Goal: Transaction & Acquisition: Book appointment/travel/reservation

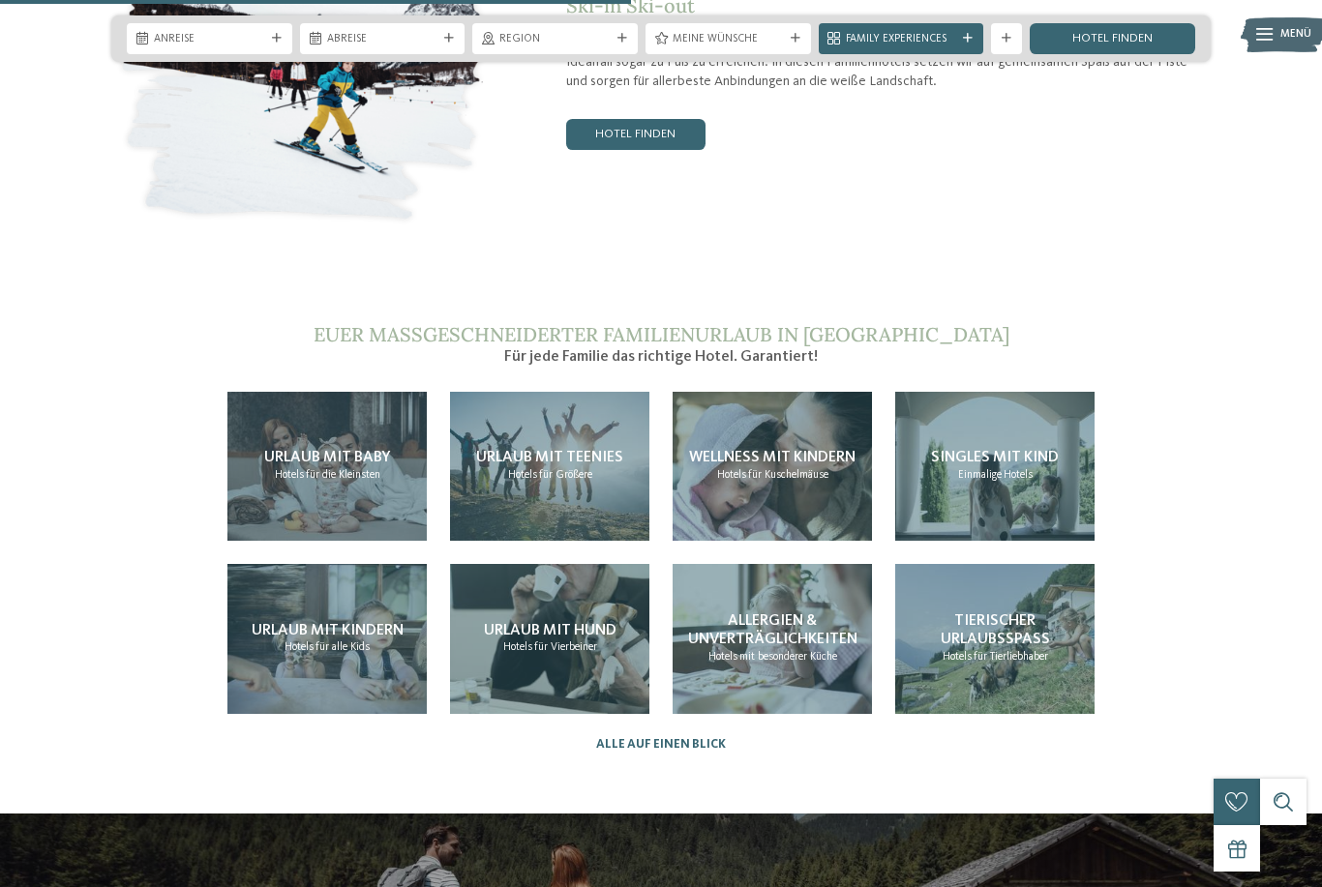
scroll to position [3342, 0]
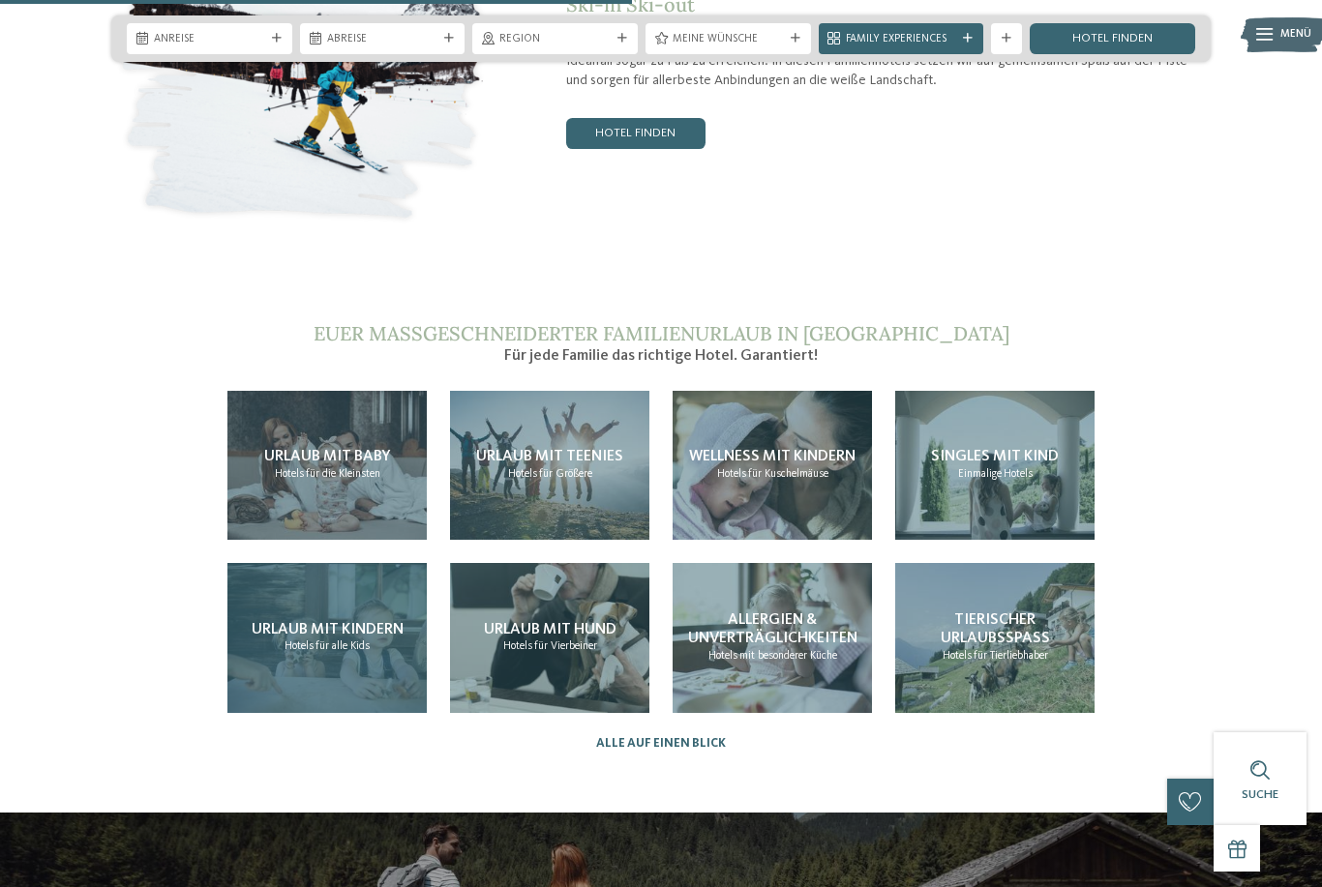
click at [256, 657] on div "Urlaub mit Kindern Hotels für alle Kids" at bounding box center [326, 638] width 199 height 150
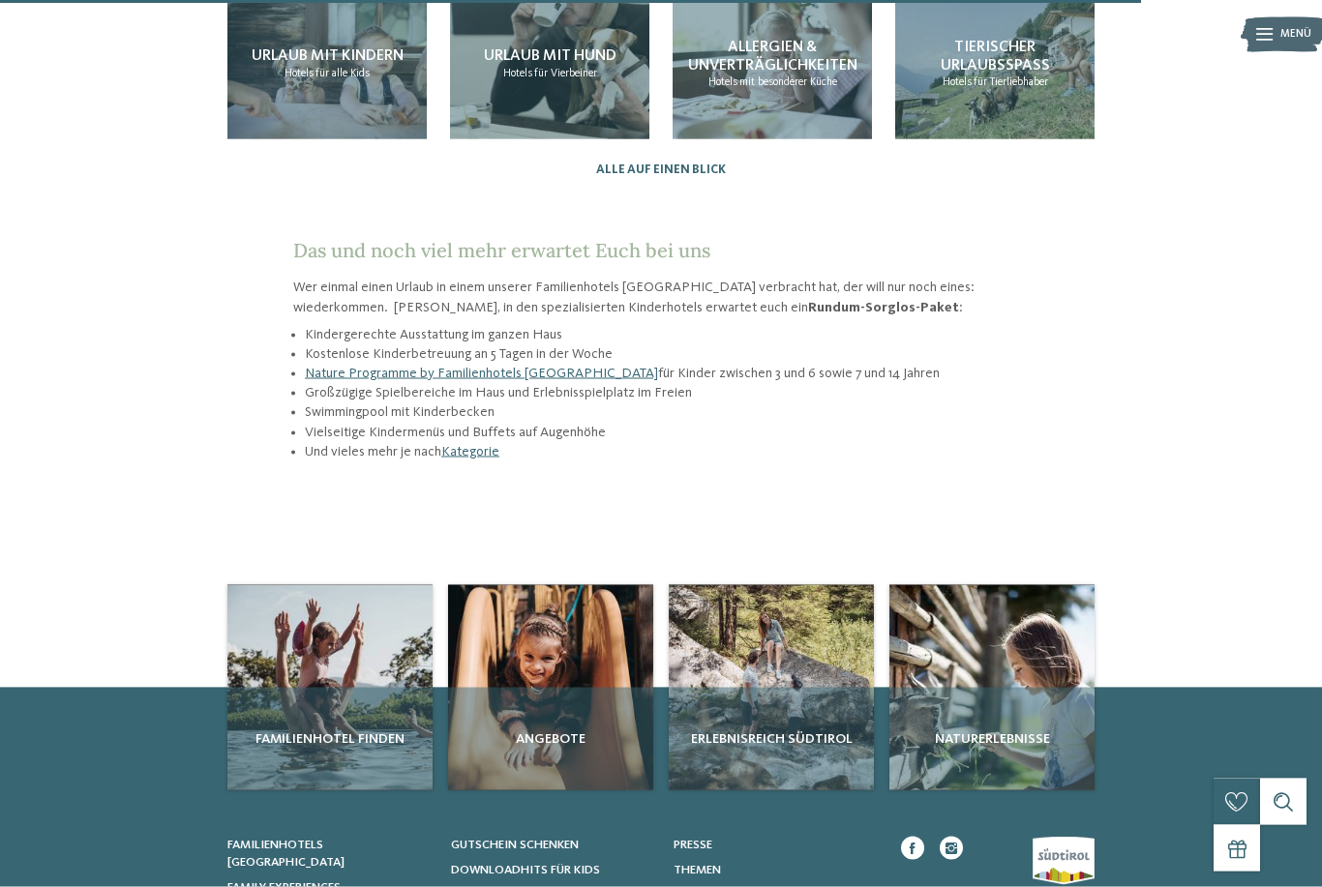
scroll to position [1988, 0]
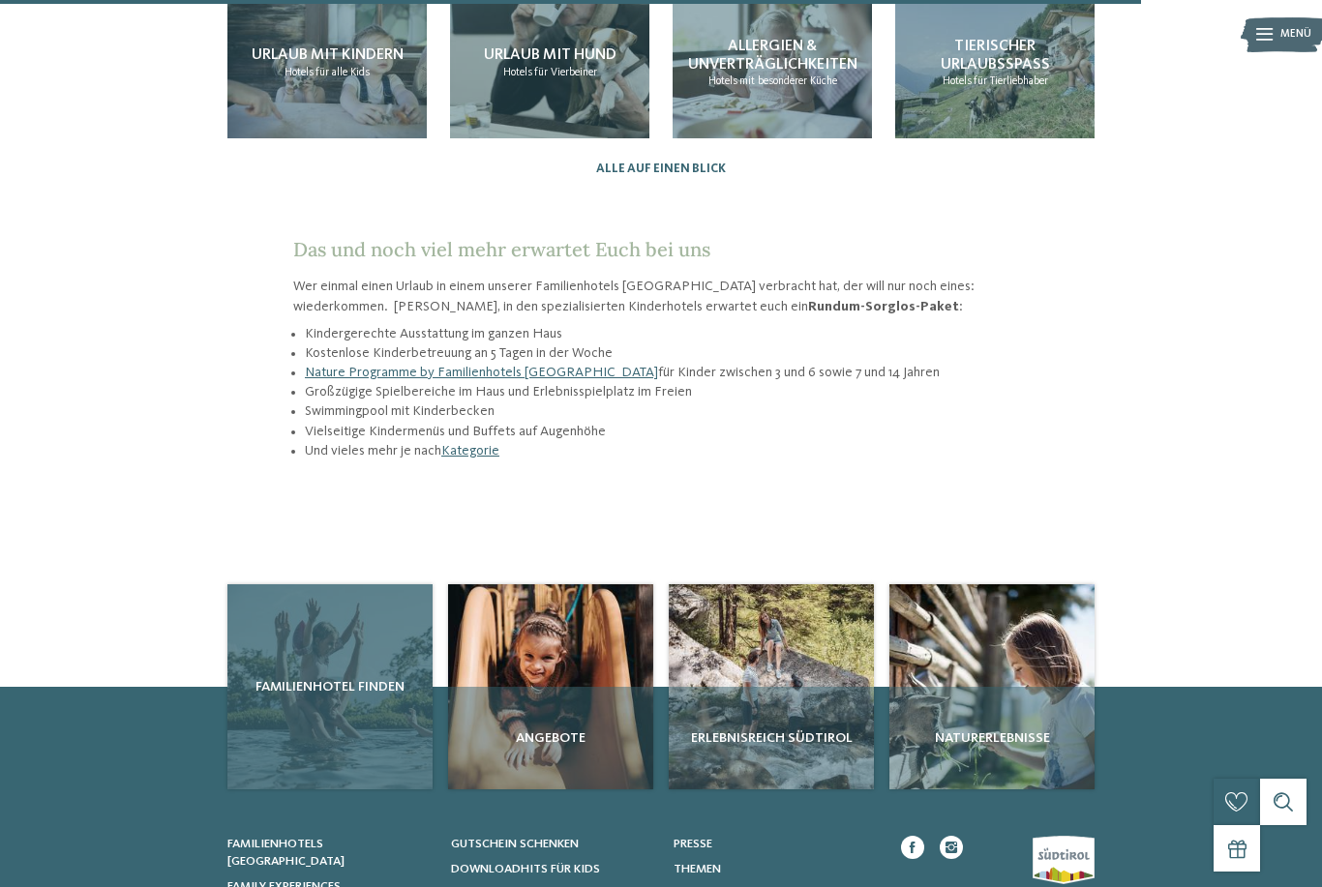
click at [296, 682] on div "Familienhotel finden" at bounding box center [329, 687] width 205 height 205
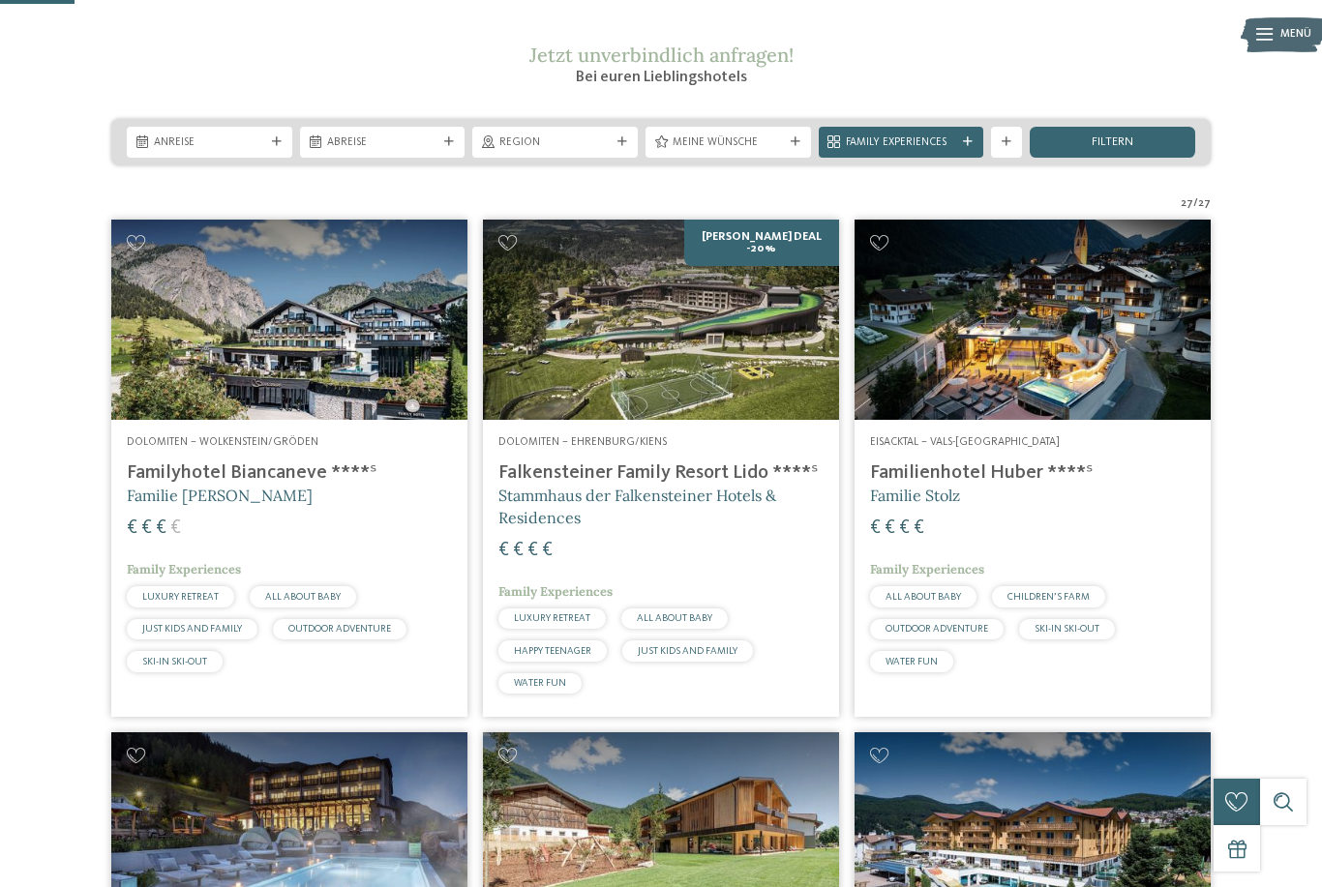
scroll to position [276, 0]
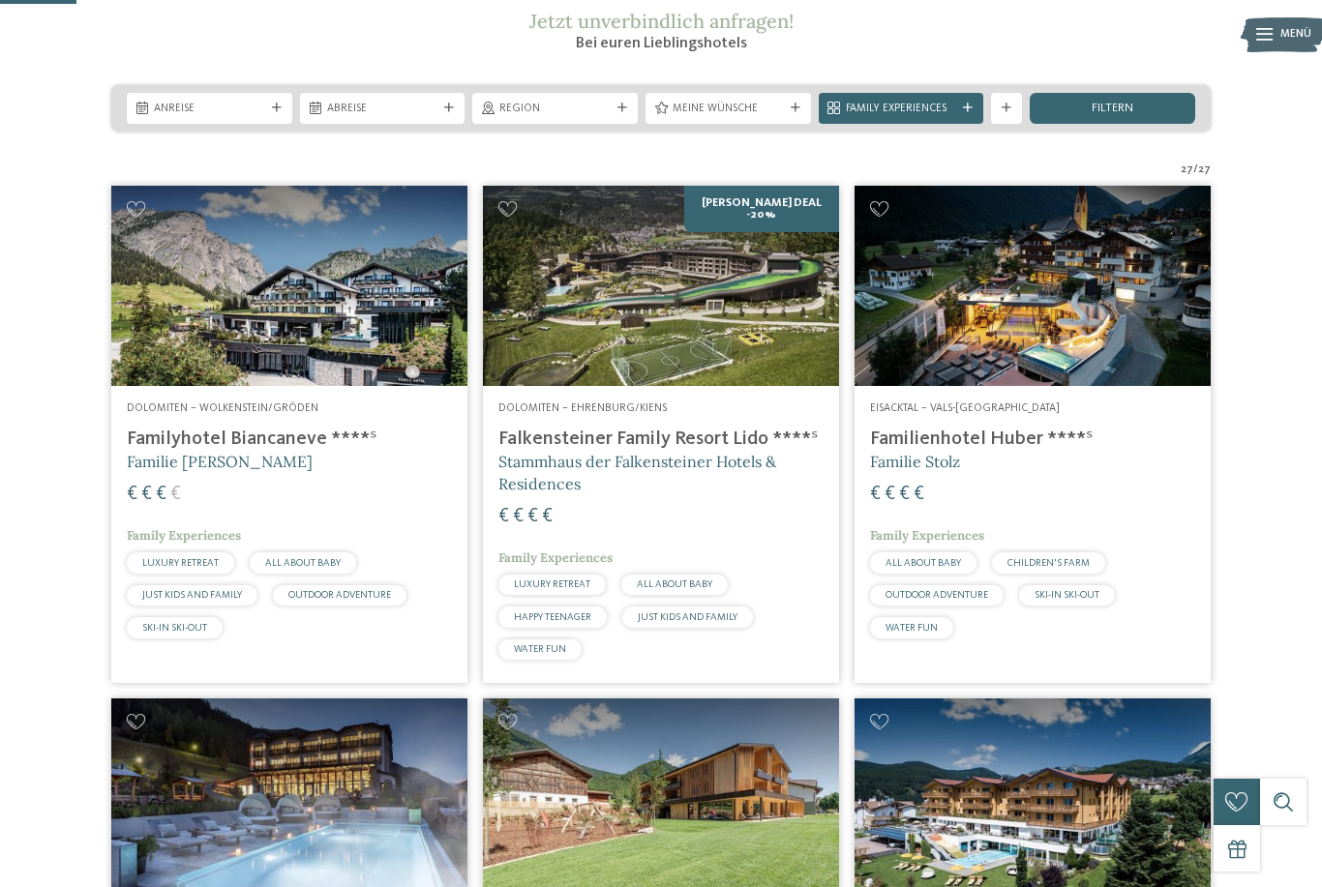
click at [560, 451] on h4 "Falkensteiner Family Resort Lido ****ˢ" at bounding box center [660, 439] width 325 height 23
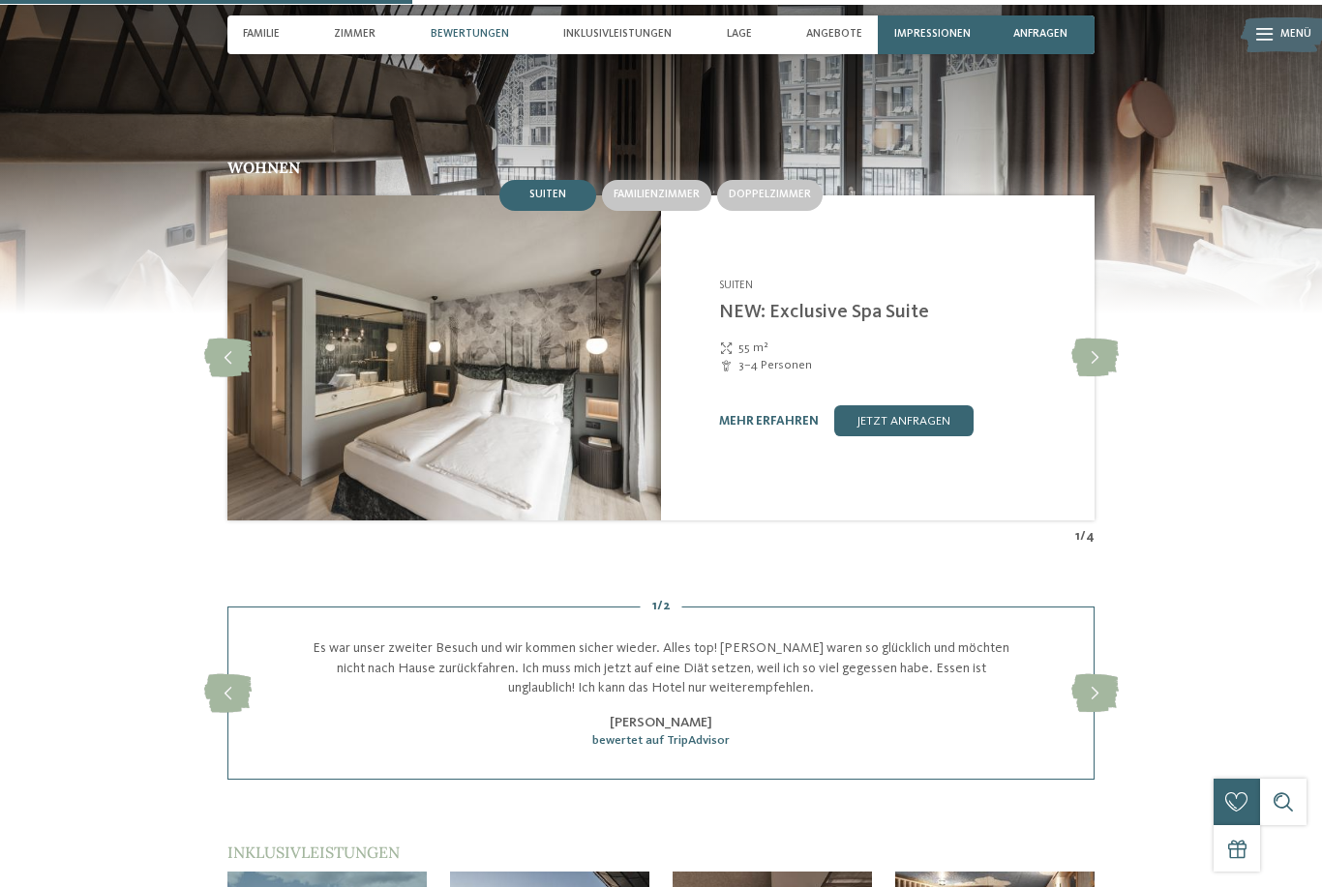
scroll to position [1680, 0]
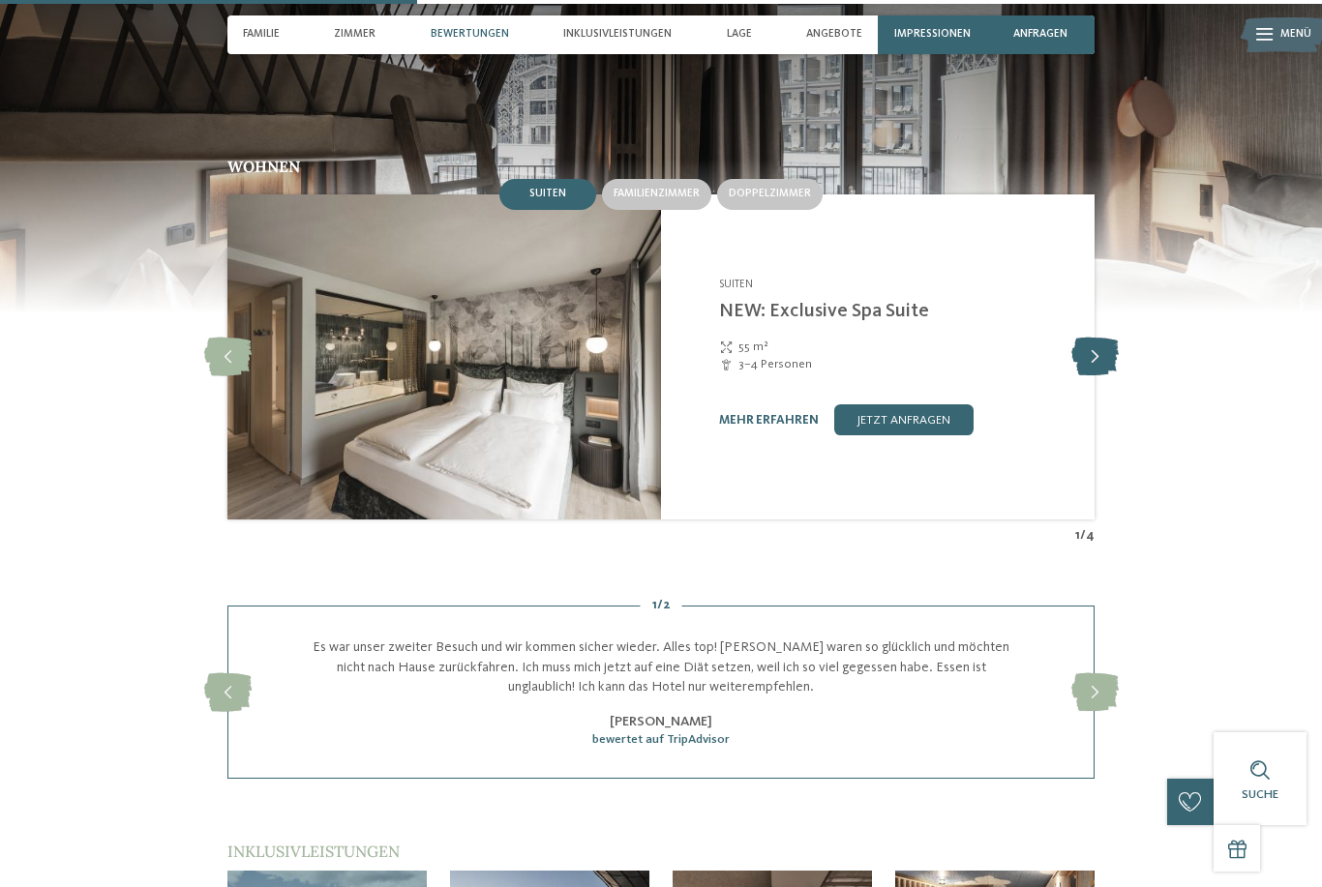
click at [1108, 376] on icon at bounding box center [1094, 357] width 47 height 39
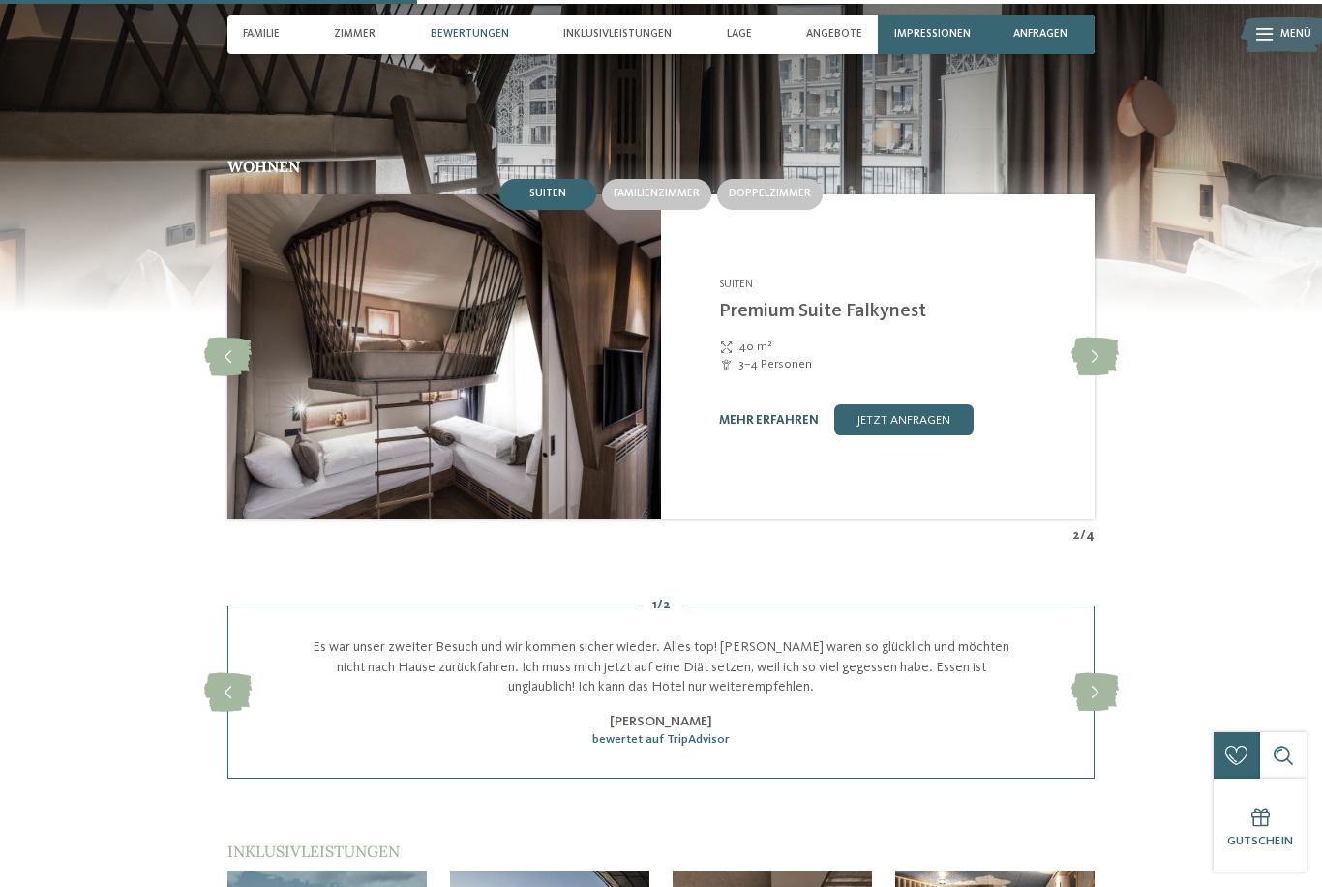
click at [775, 427] on link "mehr erfahren" at bounding box center [769, 420] width 100 height 13
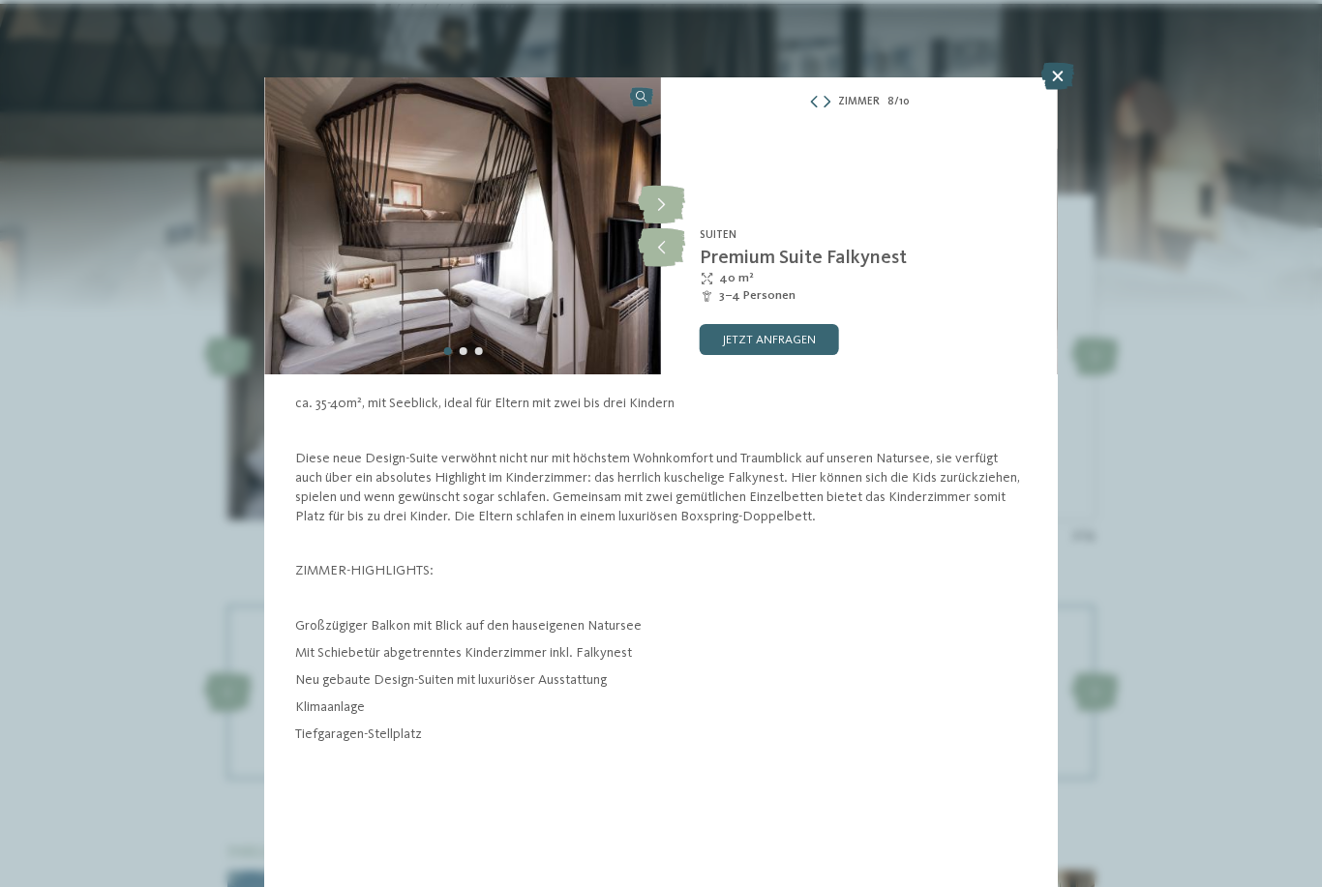
click at [1047, 71] on icon at bounding box center [1057, 76] width 33 height 27
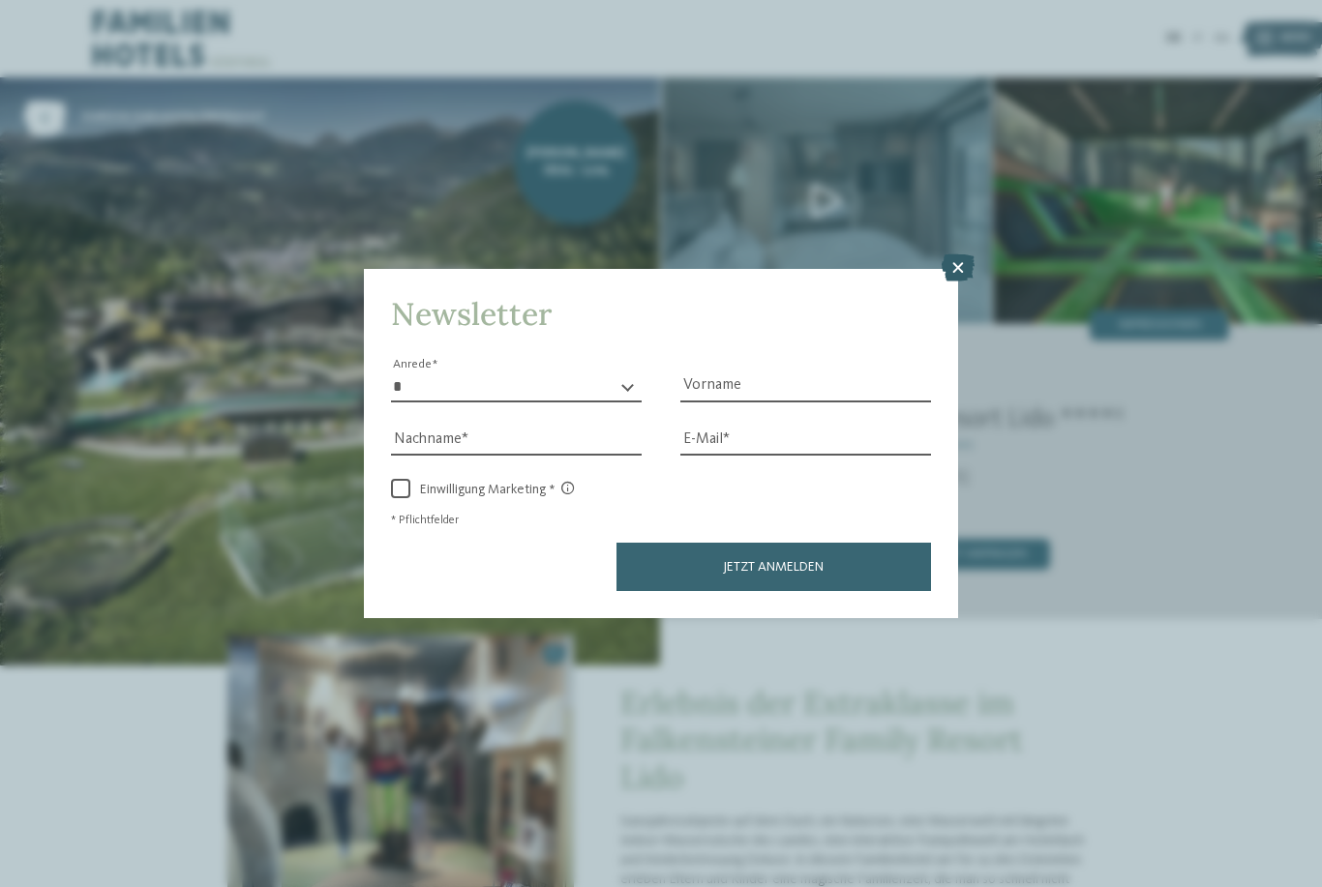
click at [955, 255] on icon at bounding box center [958, 268] width 33 height 27
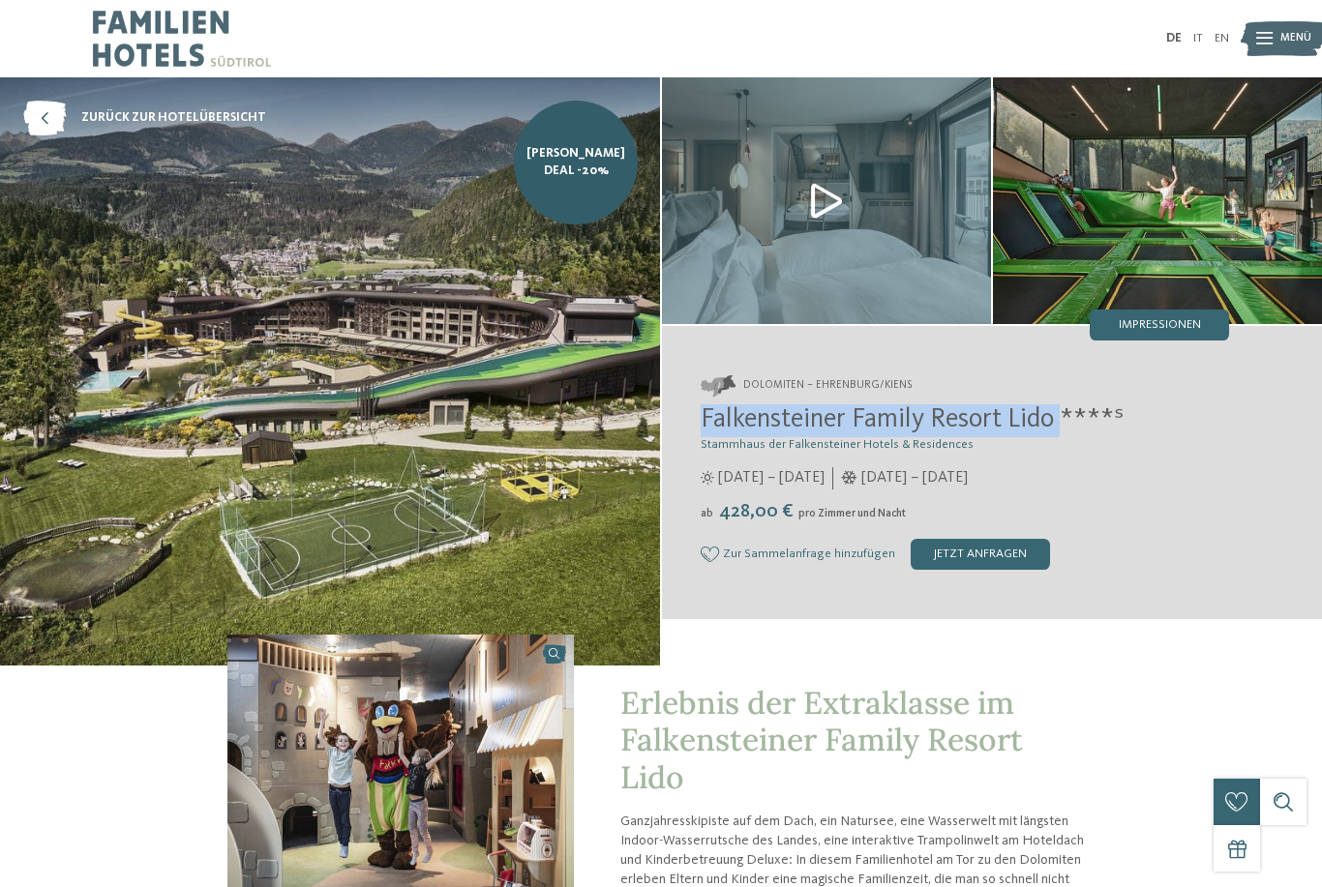
copy span "Falkensteiner Family Resort Lido"
